Goal: Check status: Check status

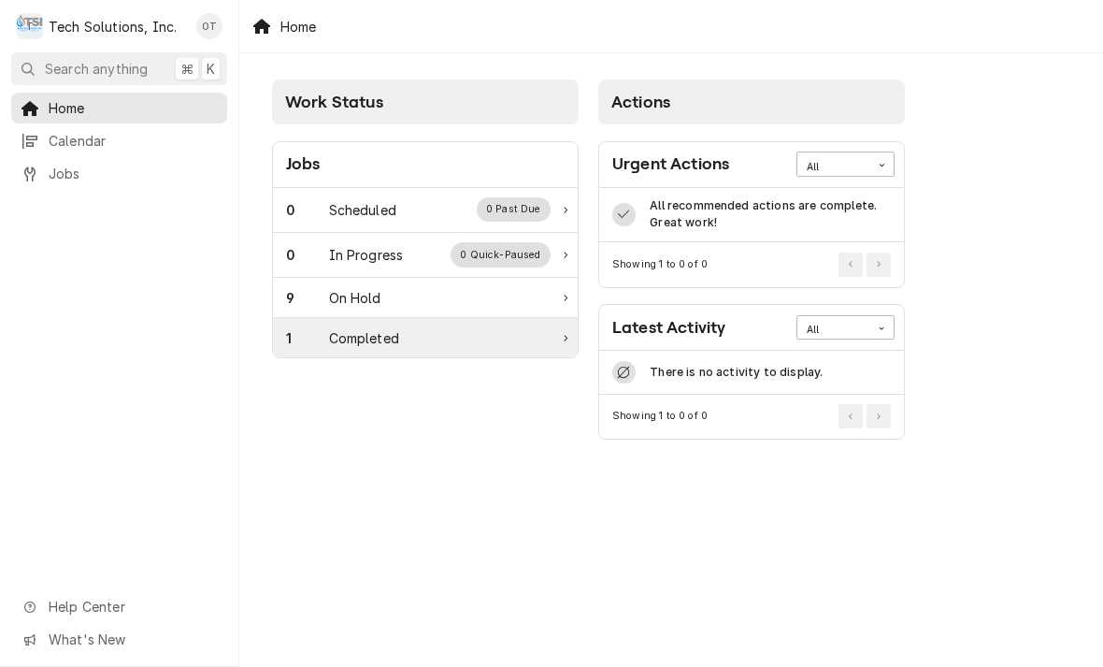
click at [426, 338] on div "1 Completed" at bounding box center [418, 338] width 265 height 20
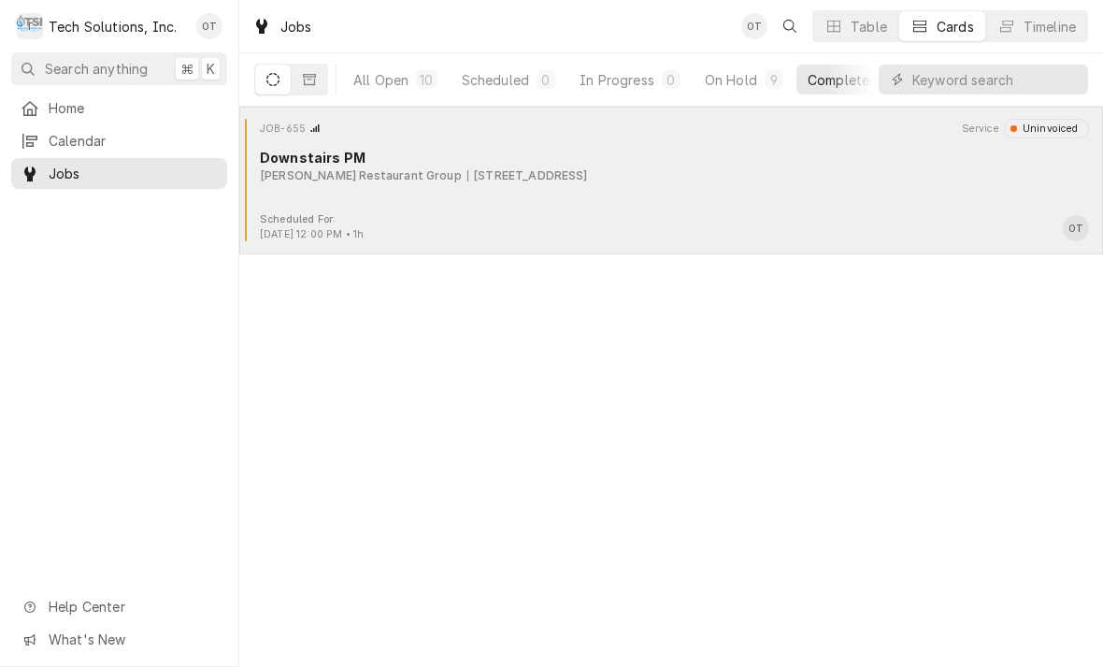
click at [638, 179] on div "Flynn Restaurant Group 65 Liberty Square, Hurricane, WV 25526" at bounding box center [674, 175] width 829 height 17
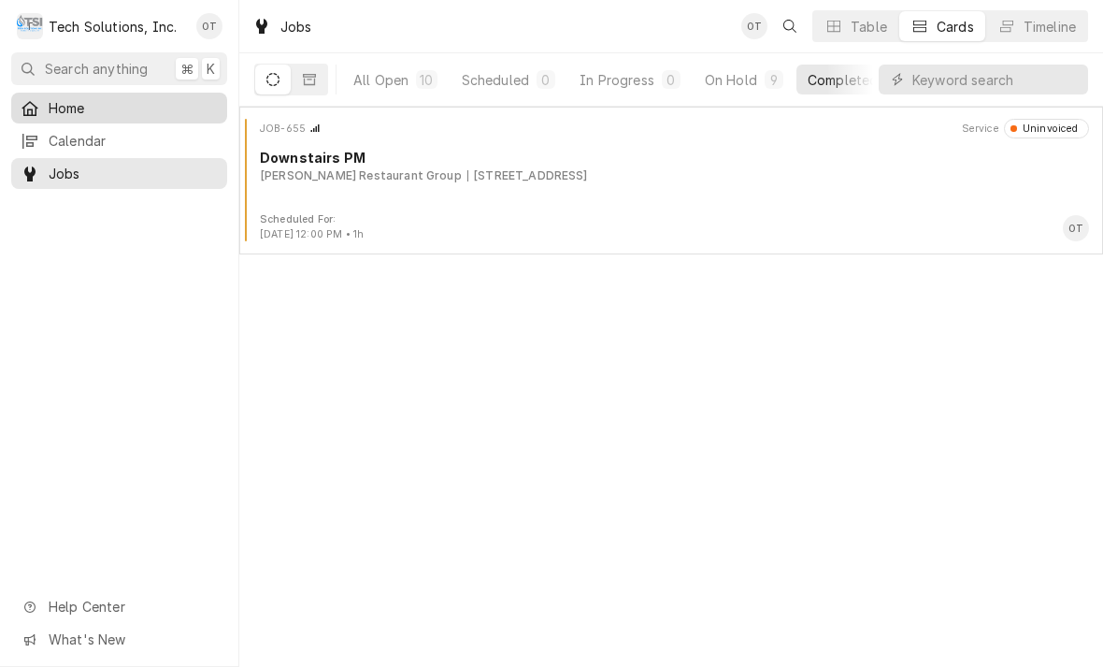
click at [63, 98] on span "Home" at bounding box center [133, 108] width 169 height 20
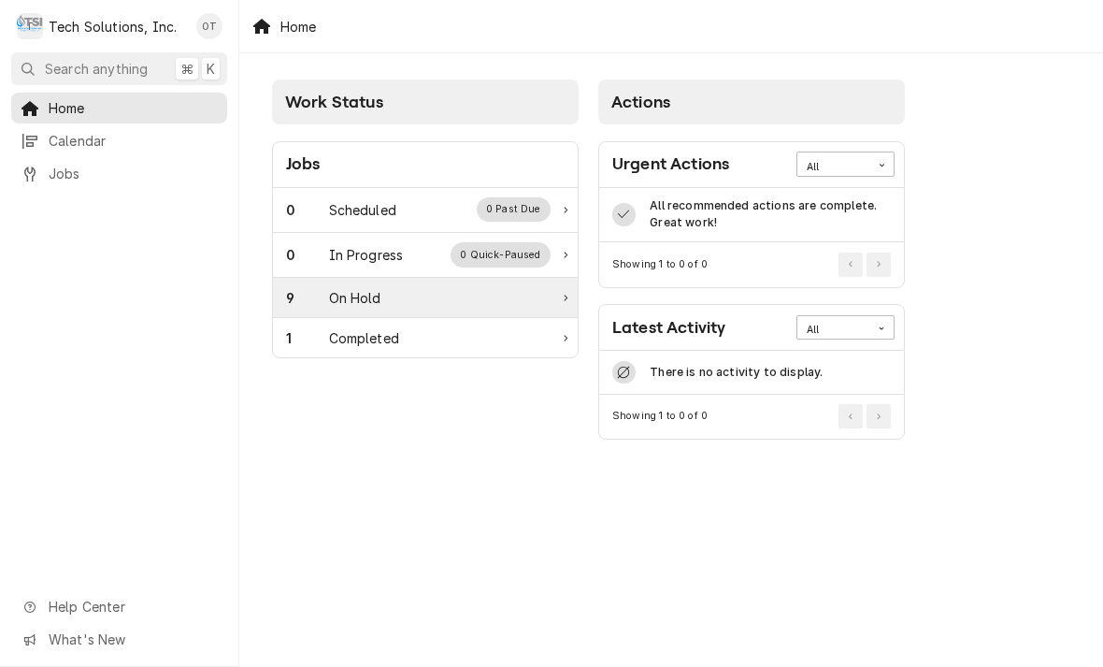
click at [513, 309] on div "9 On Hold" at bounding box center [425, 298] width 305 height 40
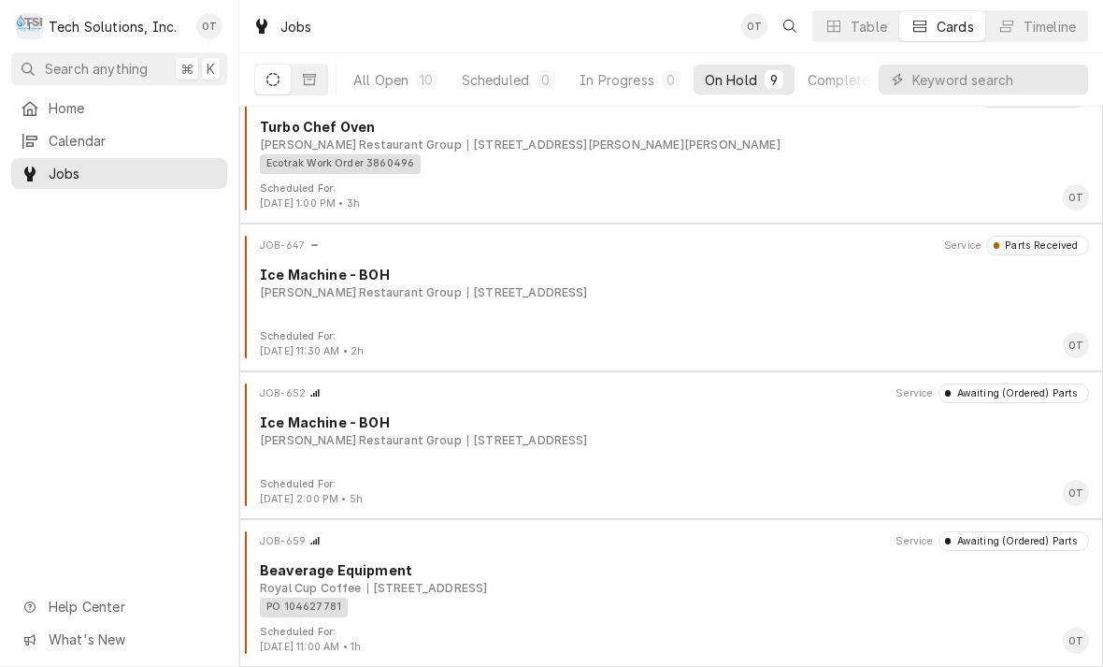
scroll to position [770, 0]
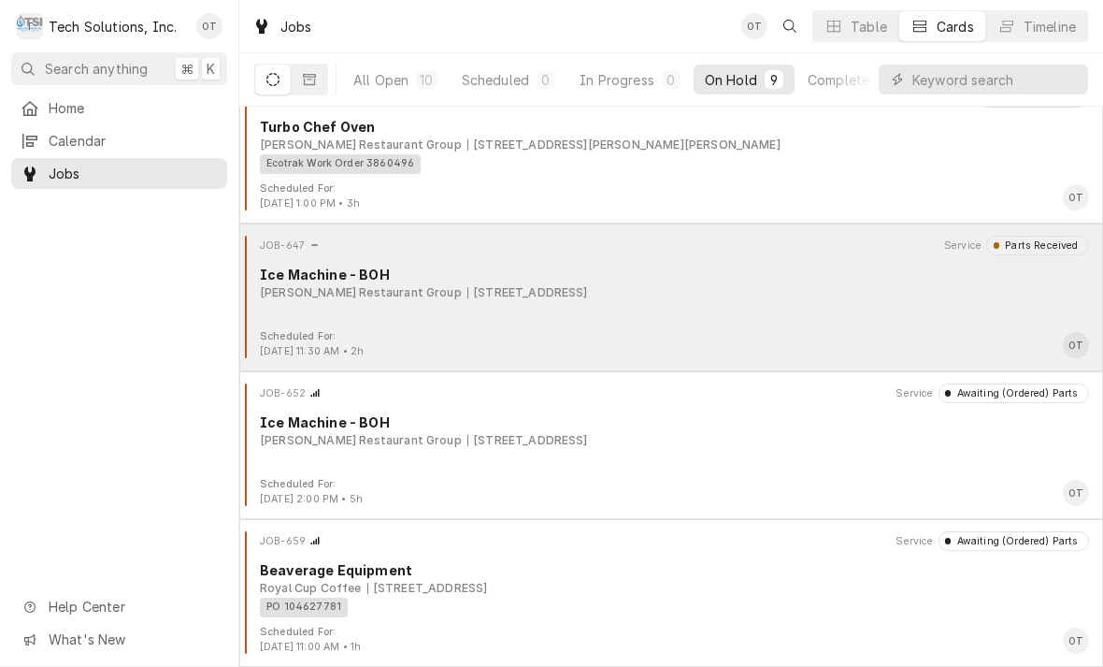
click at [522, 313] on div "JOB-647 Service Parts Received Ice Machine - BOH Flynn Restaurant Group 905 Rin…" at bounding box center [671, 283] width 849 height 94
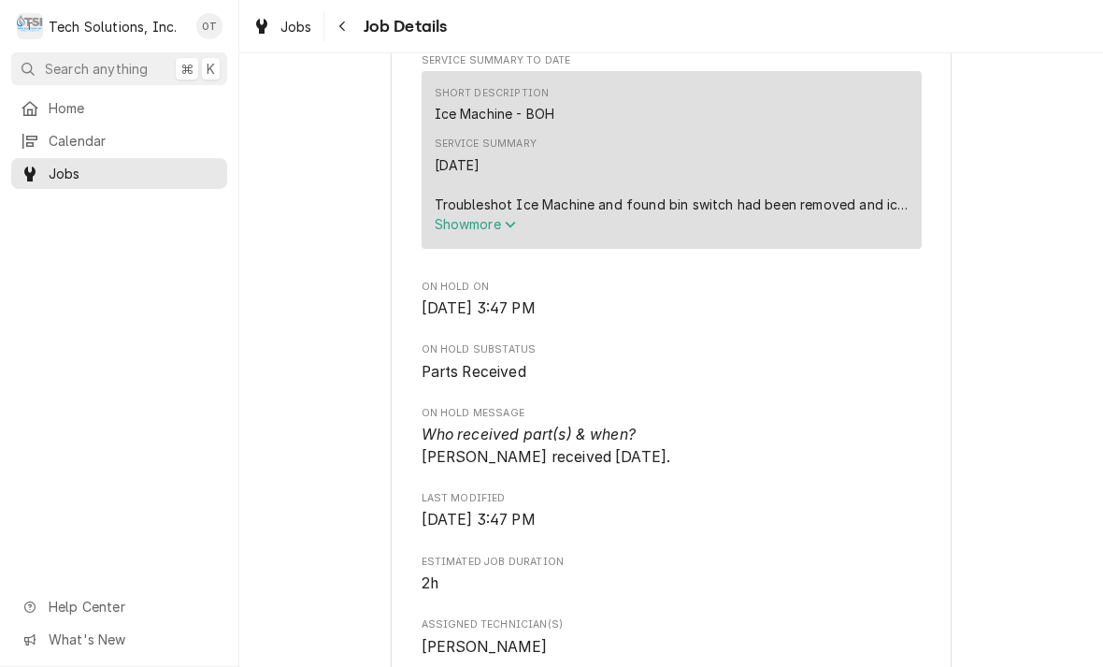
scroll to position [926, 0]
click at [509, 217] on icon "Service Summary" at bounding box center [510, 223] width 11 height 13
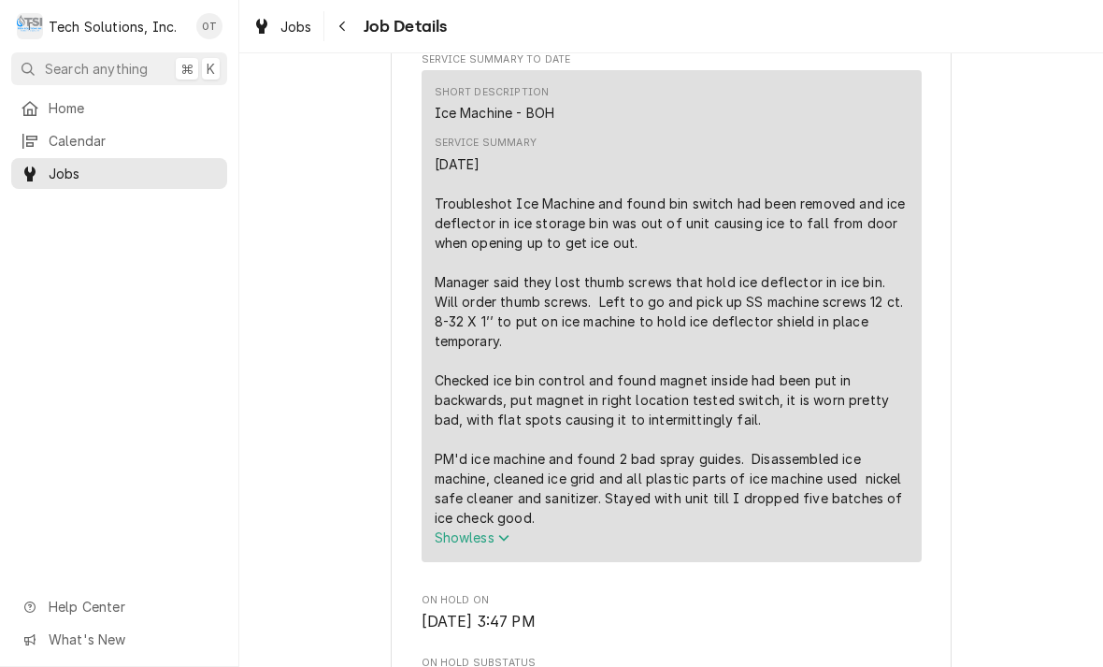
click at [510, 531] on icon "Service Summary" at bounding box center [503, 537] width 11 height 13
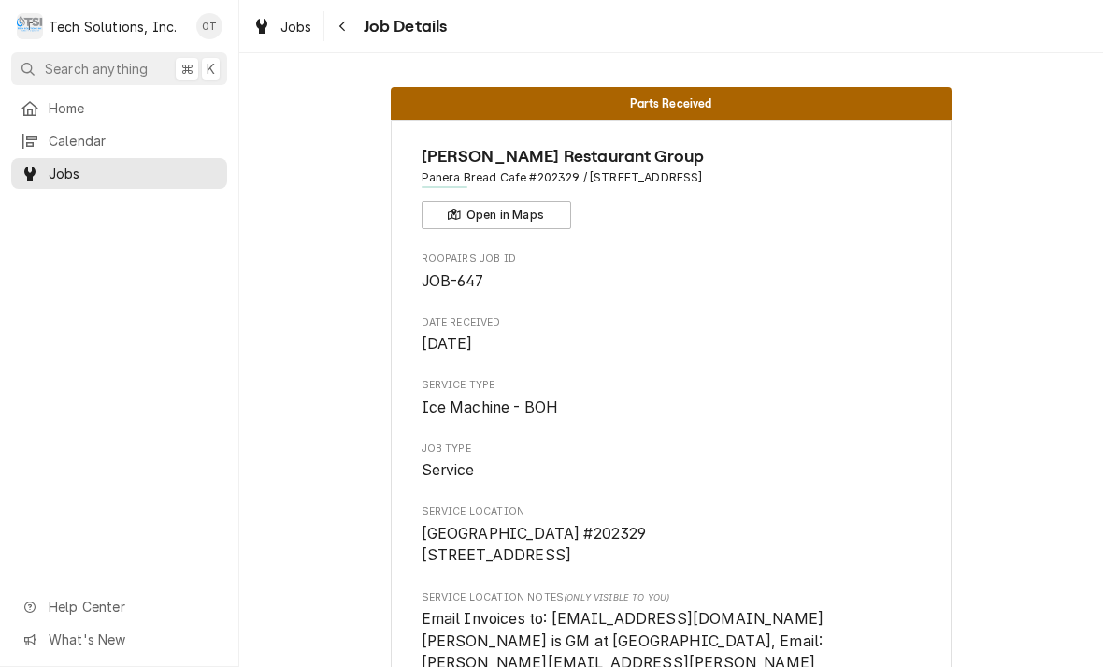
scroll to position [0, 0]
click at [73, 101] on span "Home" at bounding box center [133, 108] width 169 height 20
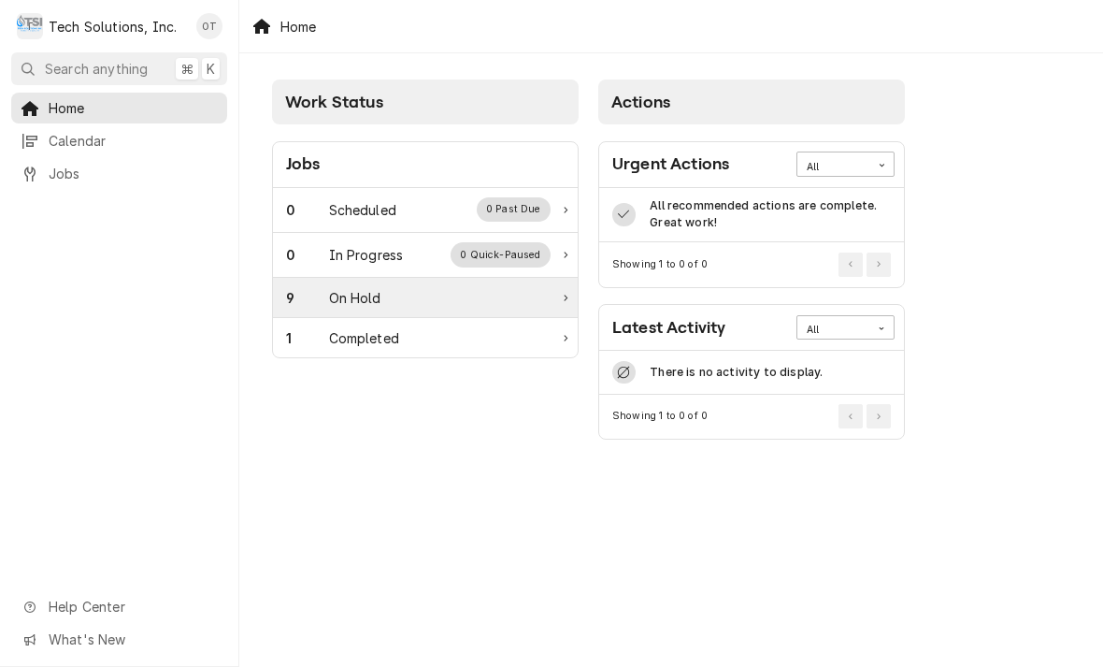
click at [369, 299] on div "On Hold" at bounding box center [355, 298] width 52 height 20
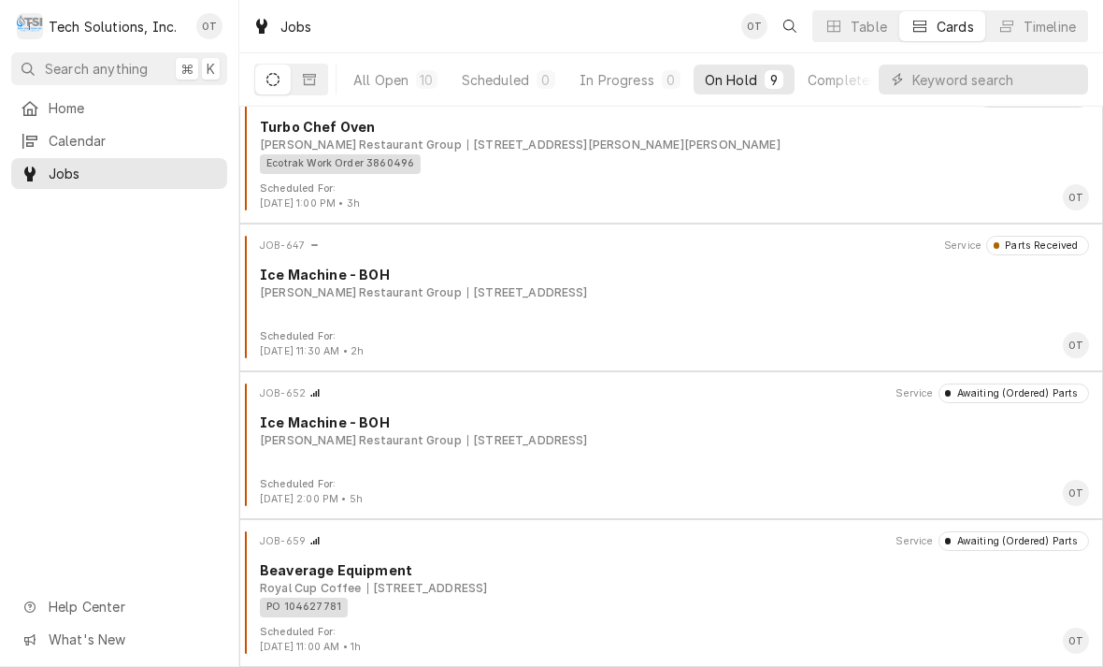
scroll to position [770, 0]
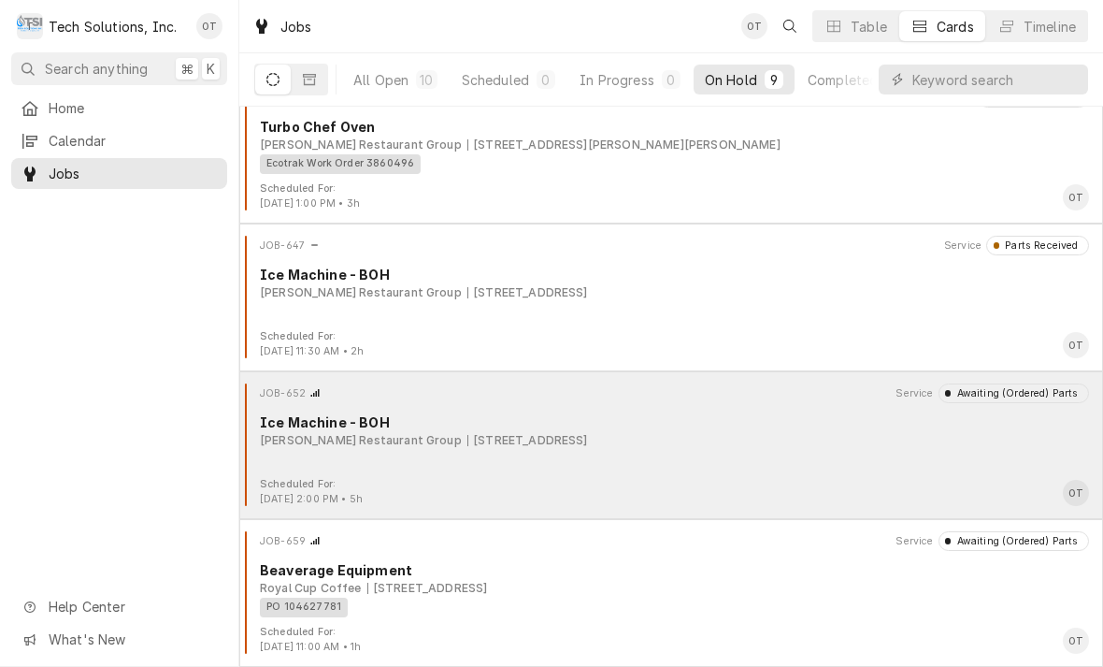
click at [553, 438] on div "[STREET_ADDRESS]" at bounding box center [528, 440] width 121 height 17
